Goal: Navigation & Orientation: Understand site structure

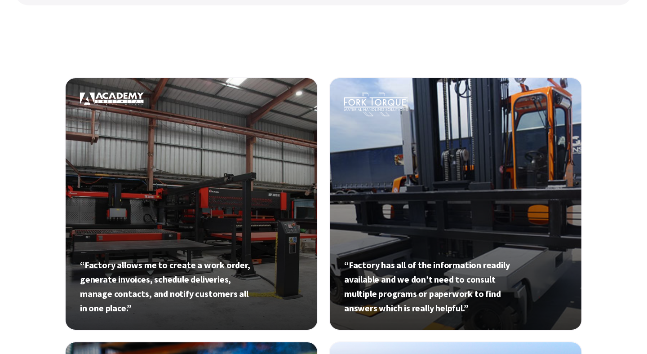
scroll to position [409, 0]
